Goal: Information Seeking & Learning: Check status

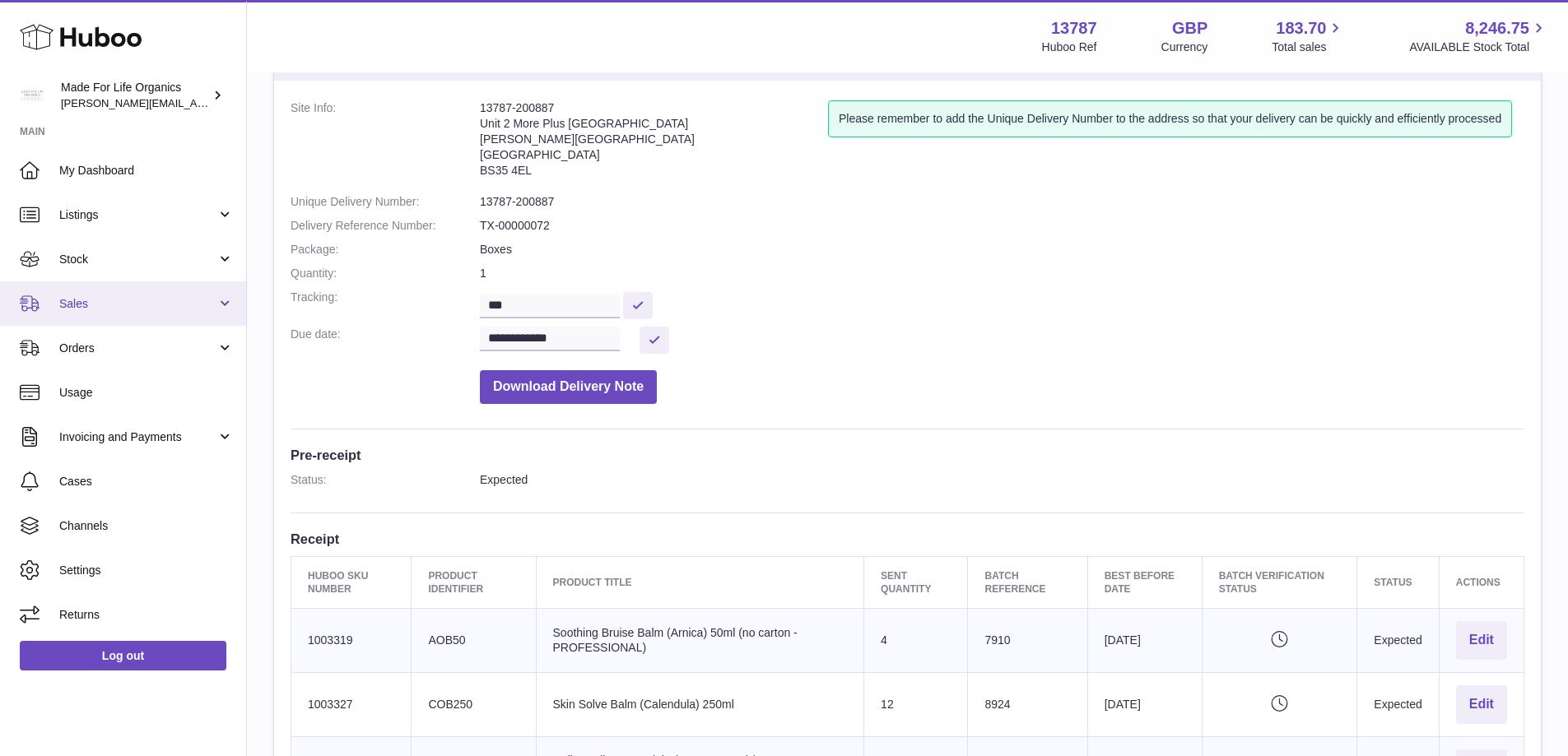
click at [81, 300] on span "Sales" at bounding box center [137, 304] width 157 height 15
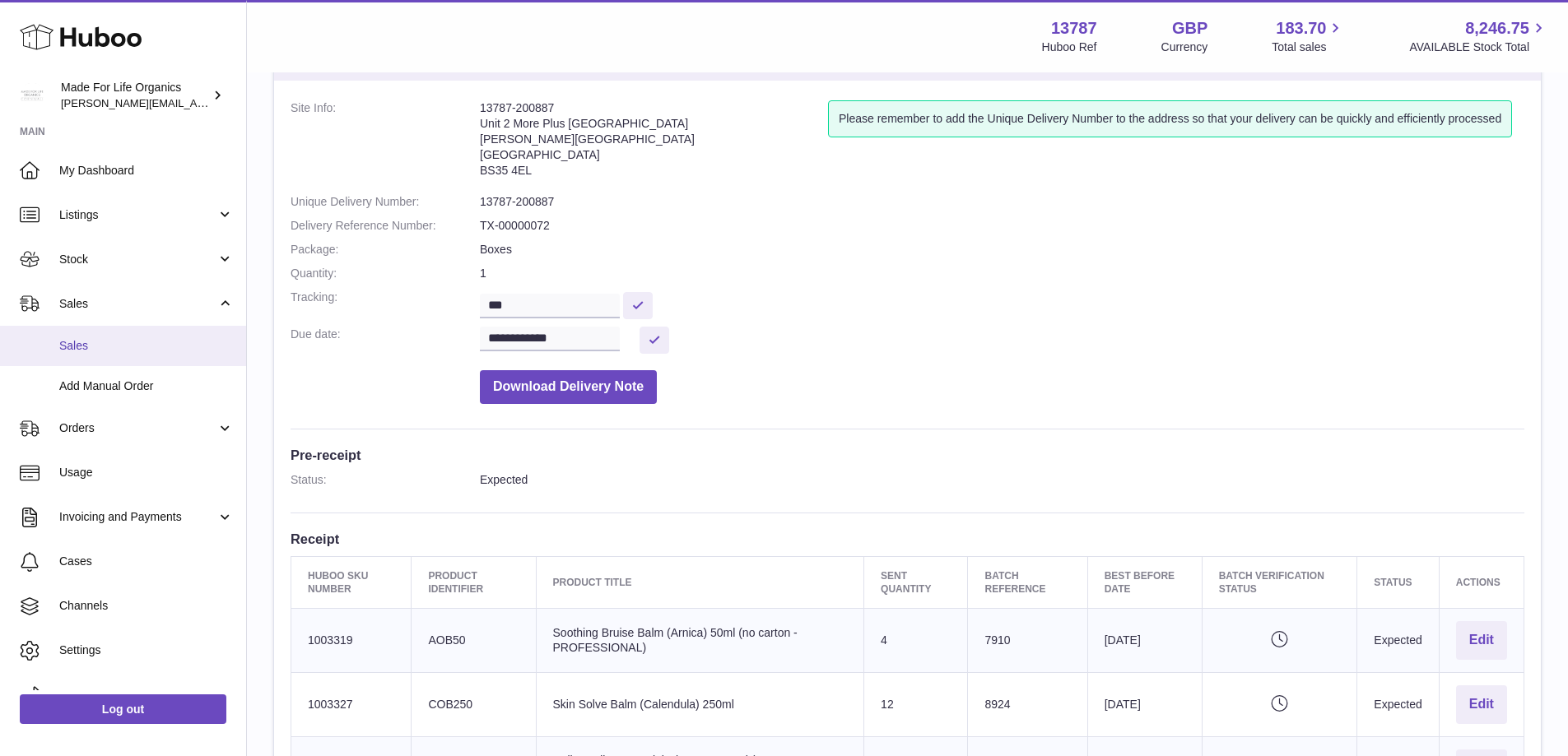
click at [80, 344] on span "Sales" at bounding box center [146, 346] width 175 height 15
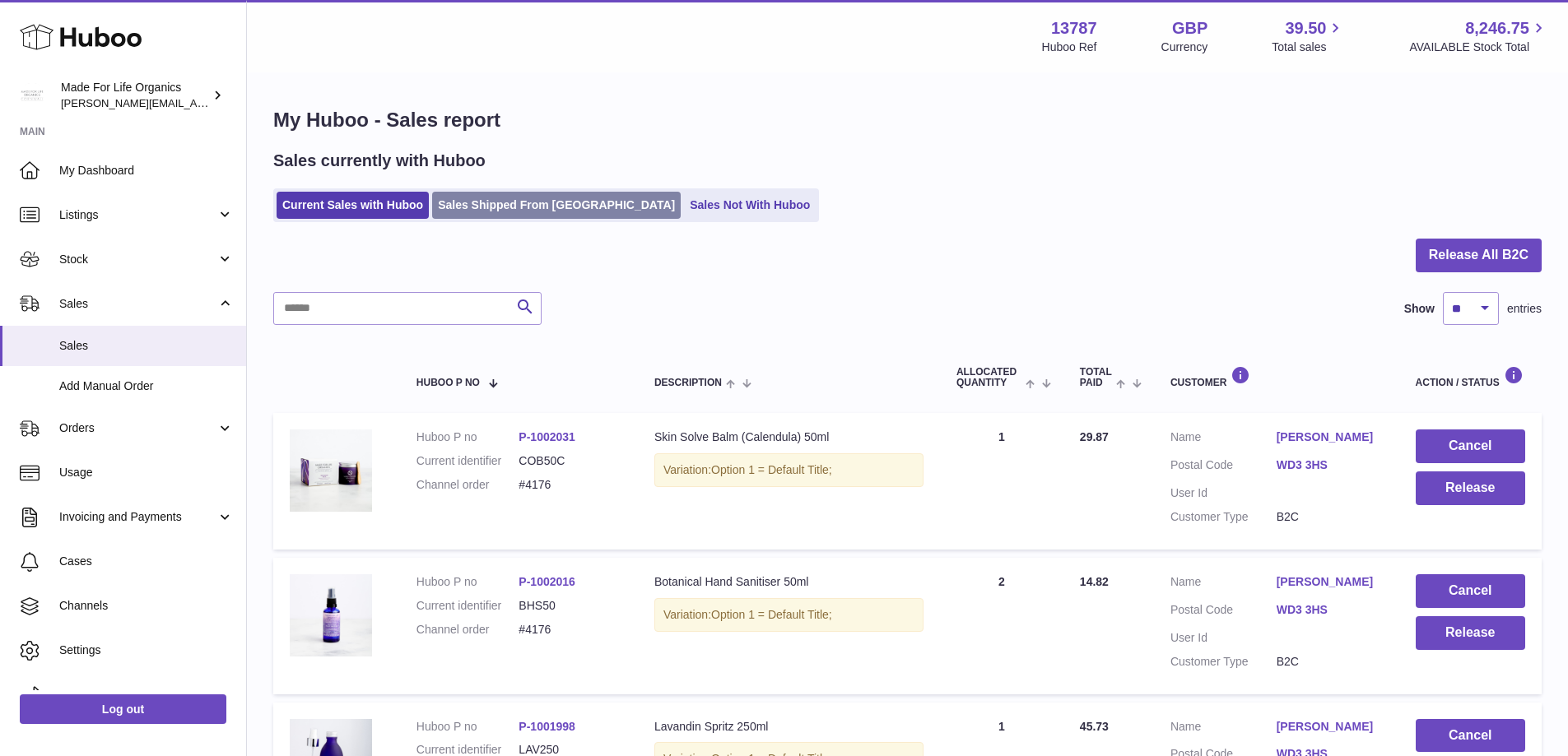
click at [495, 204] on link "Sales Shipped From [GEOGRAPHIC_DATA]" at bounding box center [556, 205] width 248 height 27
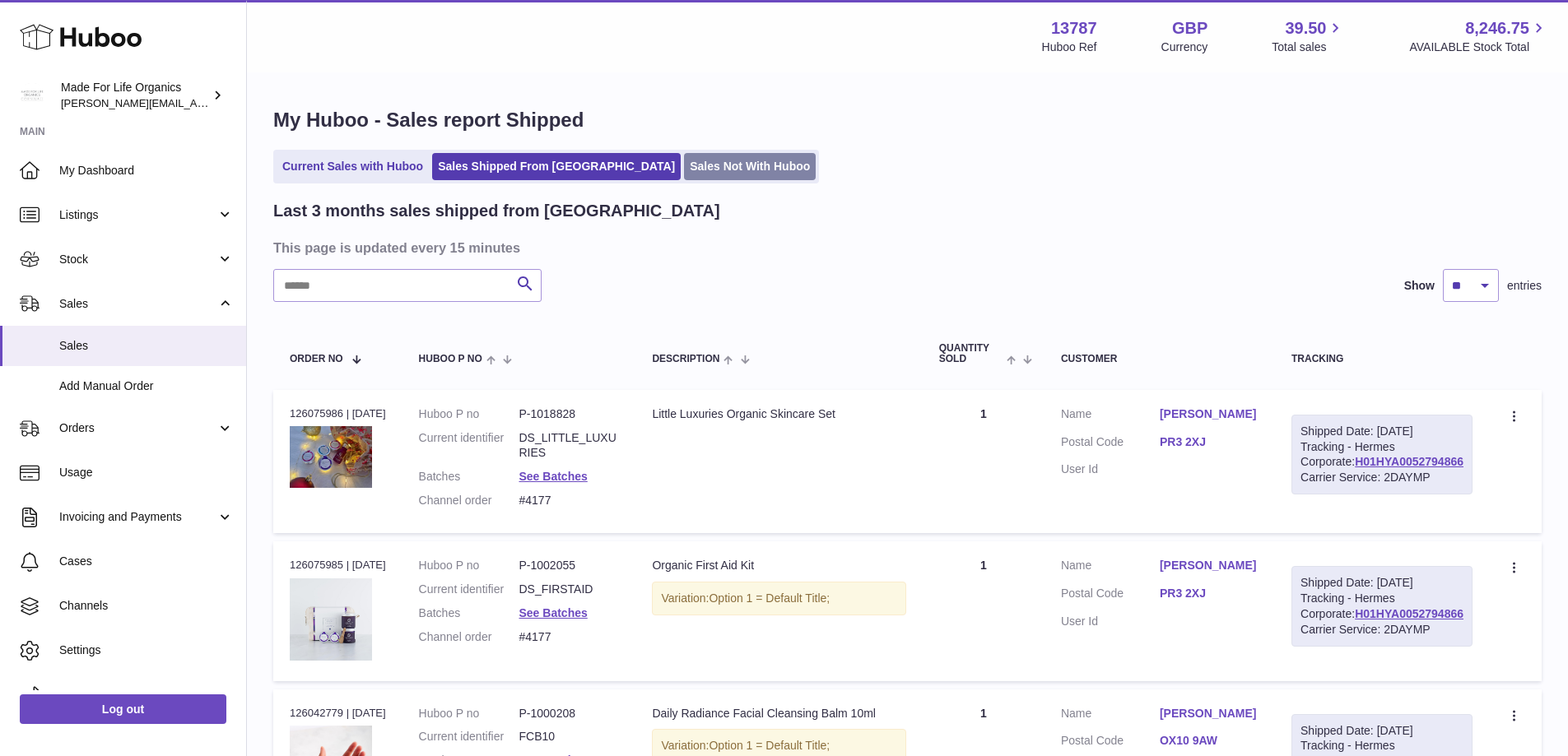
click at [684, 158] on link "Sales Not With Huboo" at bounding box center [749, 167] width 132 height 27
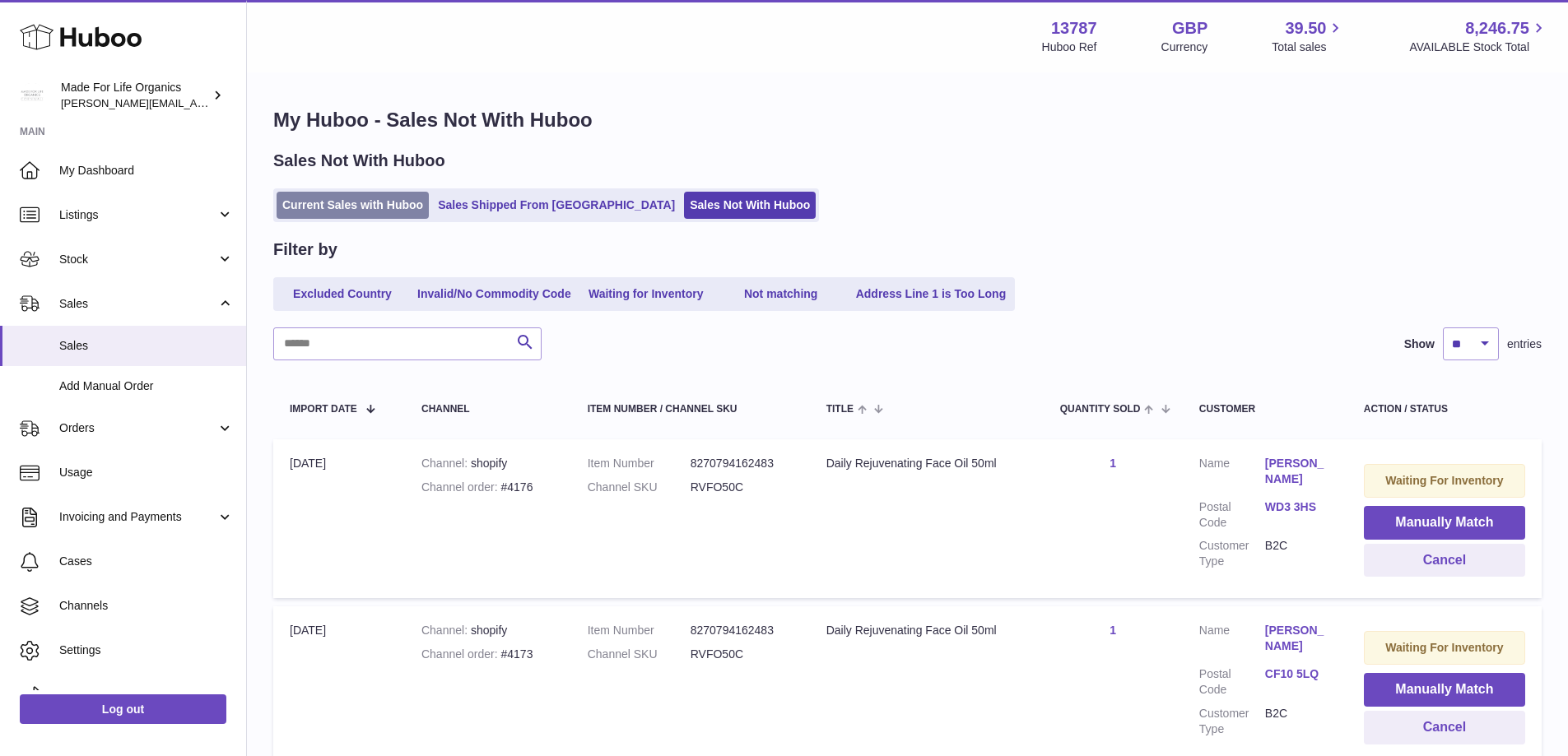
click at [323, 194] on link "Current Sales with Huboo" at bounding box center [353, 205] width 152 height 27
